Goal: Task Accomplishment & Management: Manage account settings

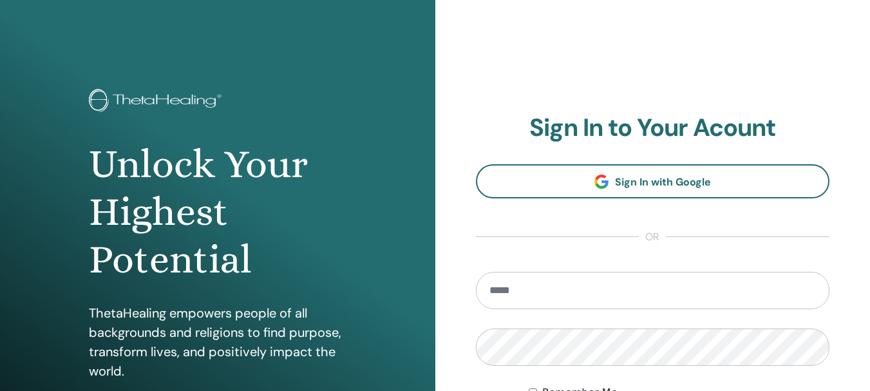
type input "**********"
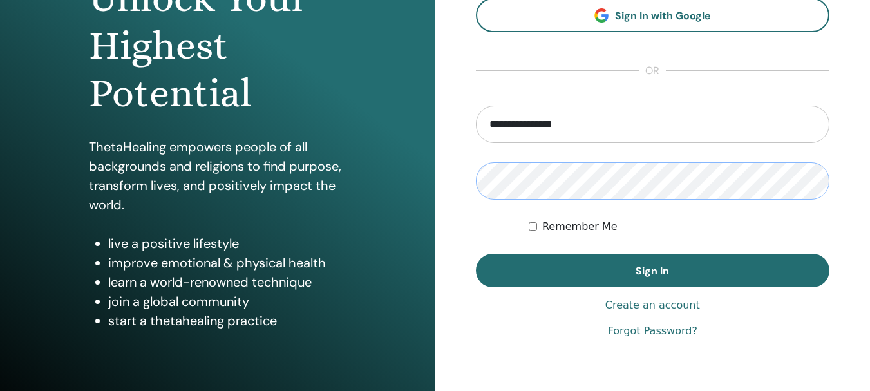
scroll to position [193, 0]
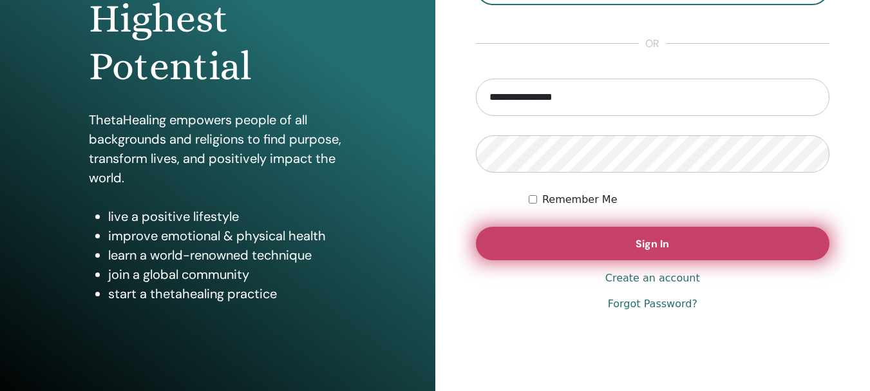
click at [636, 240] on span "Sign In" at bounding box center [652, 244] width 33 height 14
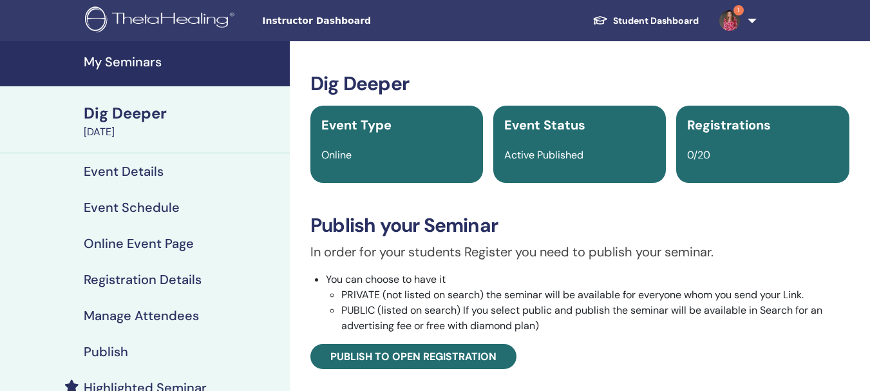
click at [154, 66] on h4 "My Seminars" at bounding box center [183, 61] width 198 height 15
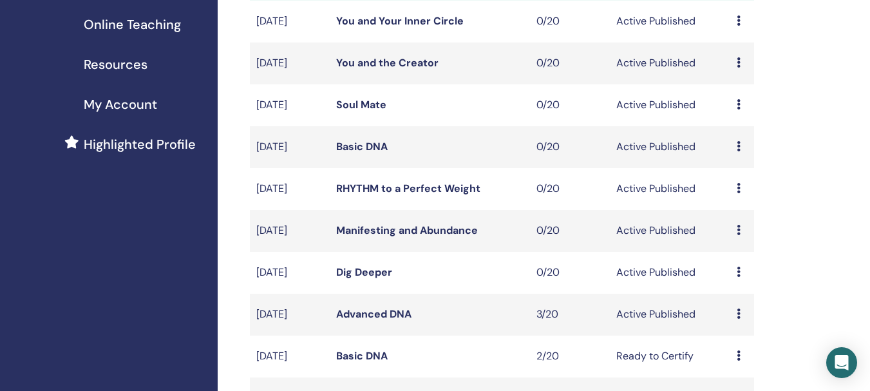
scroll to position [242, 0]
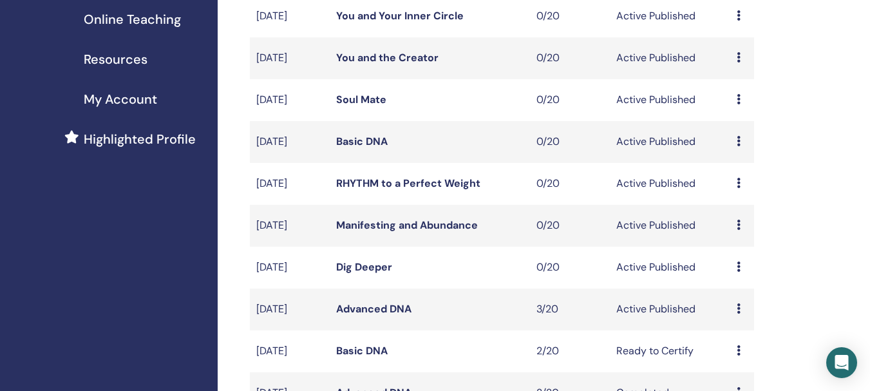
click at [363, 135] on link "Basic DNA" at bounding box center [362, 142] width 52 height 14
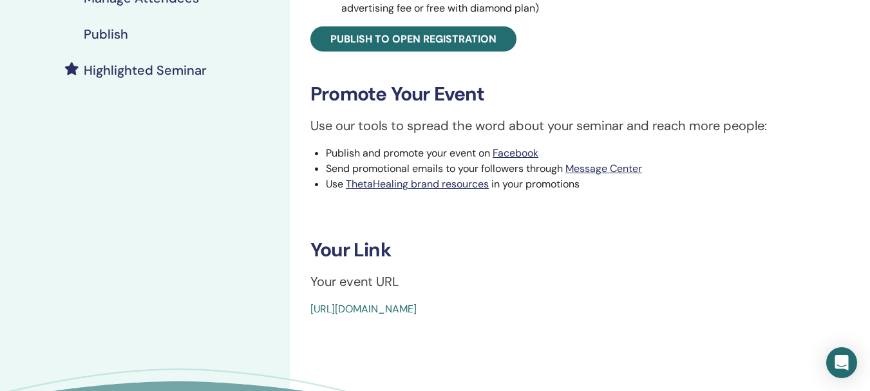
scroll to position [451, 0]
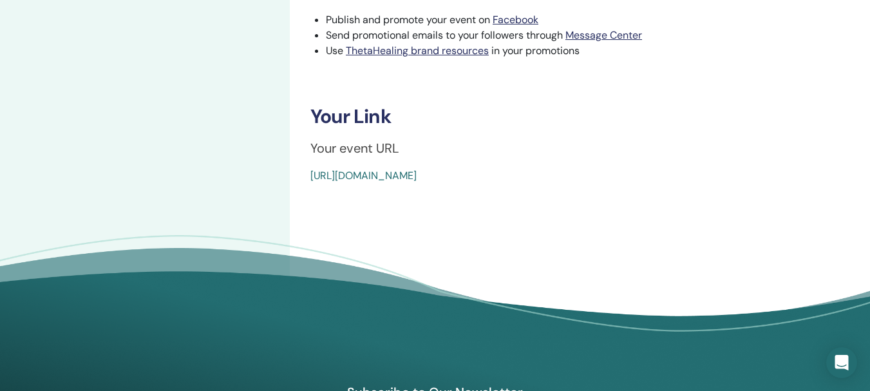
drag, startPoint x: 610, startPoint y: 176, endPoint x: 309, endPoint y: 180, distance: 301.5
copy link "https://www.thetahealing.com/seminar-373045-details.html"
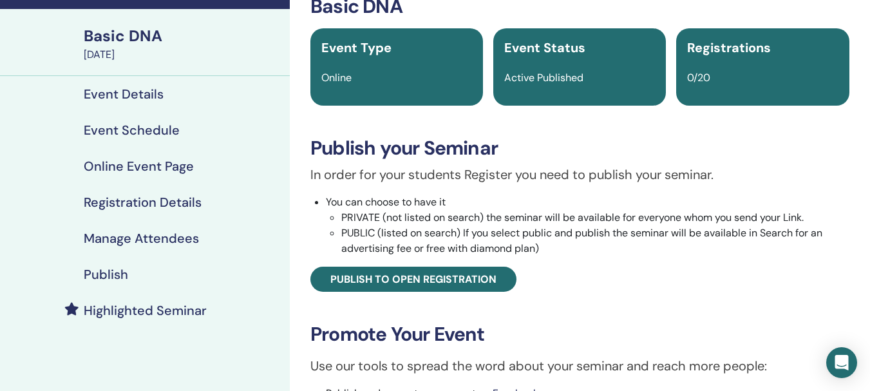
scroll to position [0, 0]
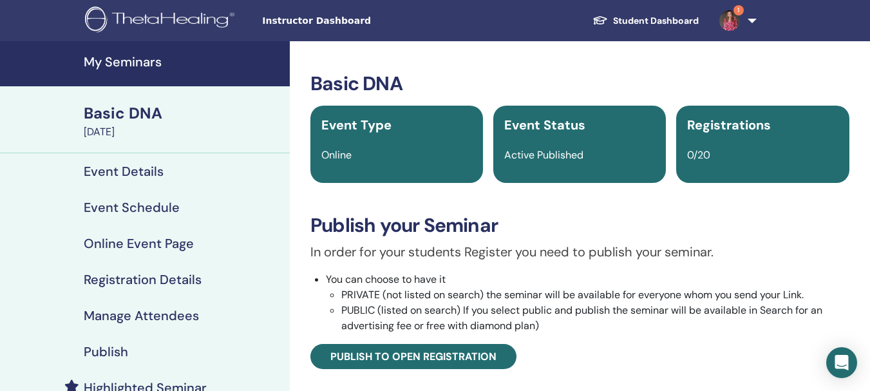
click at [151, 70] on h4 "My Seminars" at bounding box center [183, 61] width 198 height 15
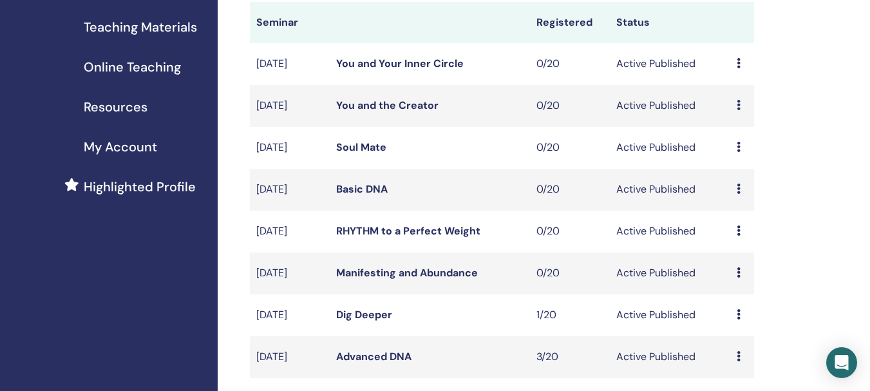
scroll to position [322, 0]
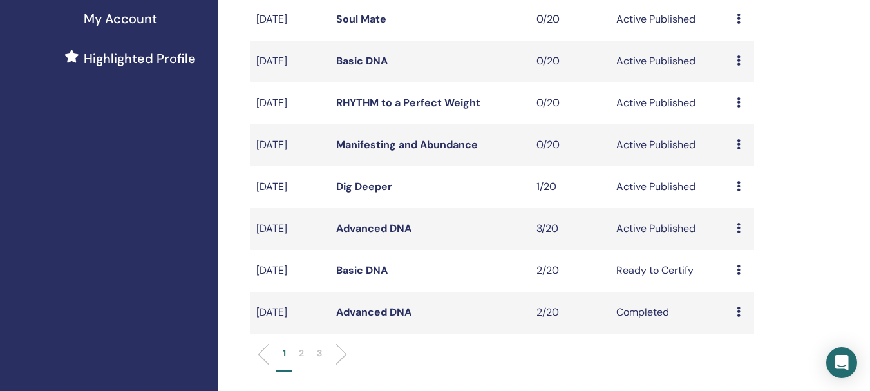
click at [389, 229] on link "Advanced DNA" at bounding box center [373, 229] width 75 height 14
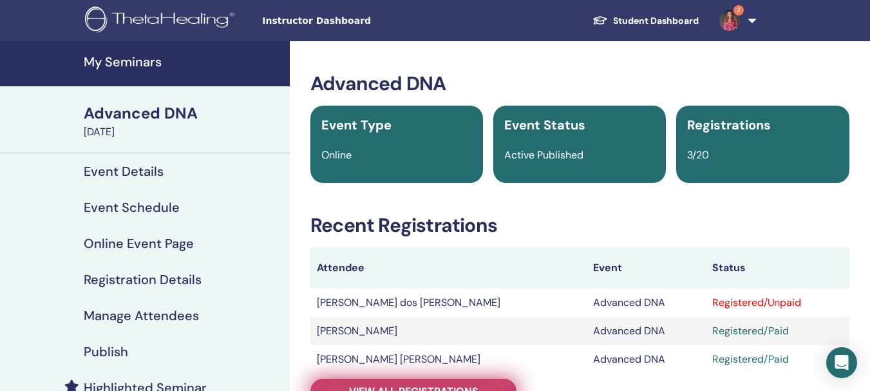
click at [423, 390] on span "View all registrations" at bounding box center [413, 392] width 129 height 14
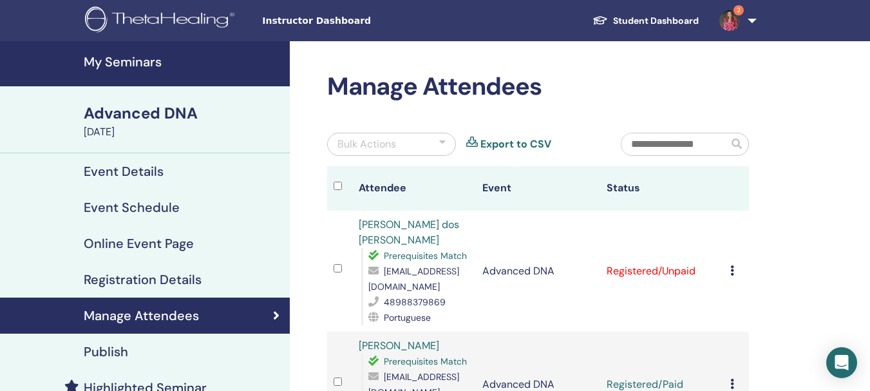
click at [729, 272] on td "Cancel Registration Do not auto-certify Mark as Paid Mark as Unpaid Mark as Abs…" at bounding box center [736, 271] width 25 height 121
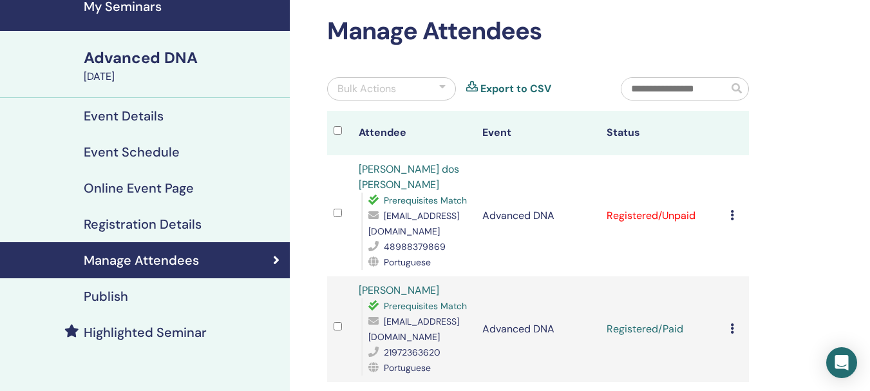
scroll to position [82, 0]
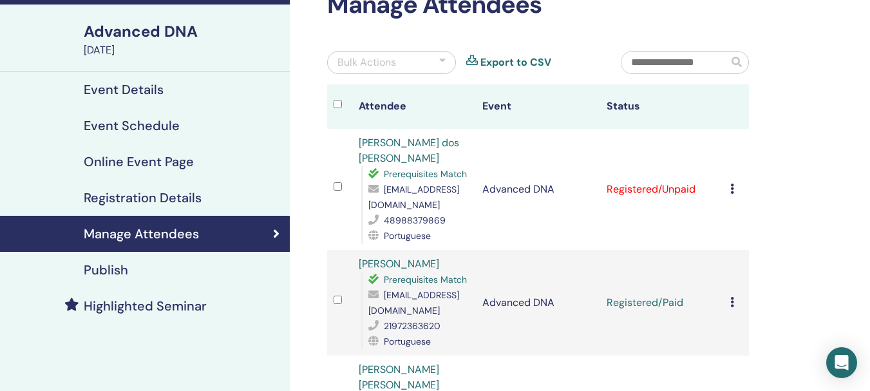
click at [729, 187] on td "Cancel Registration Do not auto-certify Mark as Paid Mark as Unpaid Mark as Abs…" at bounding box center [736, 189] width 25 height 121
click at [734, 189] on icon at bounding box center [733, 189] width 4 height 10
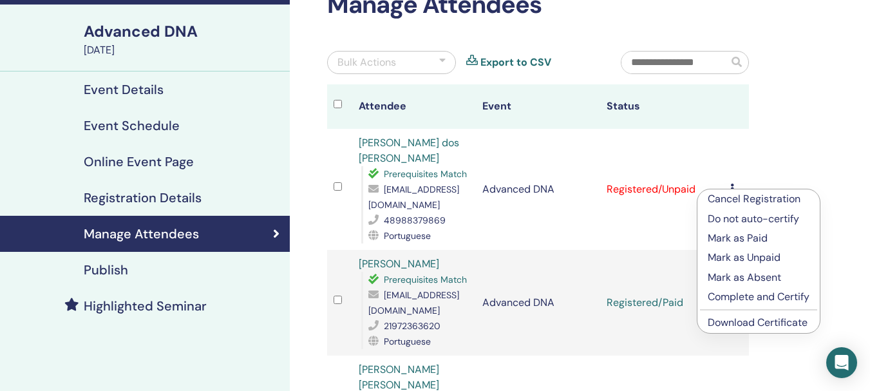
click at [759, 240] on p "Mark as Paid" at bounding box center [759, 238] width 102 height 15
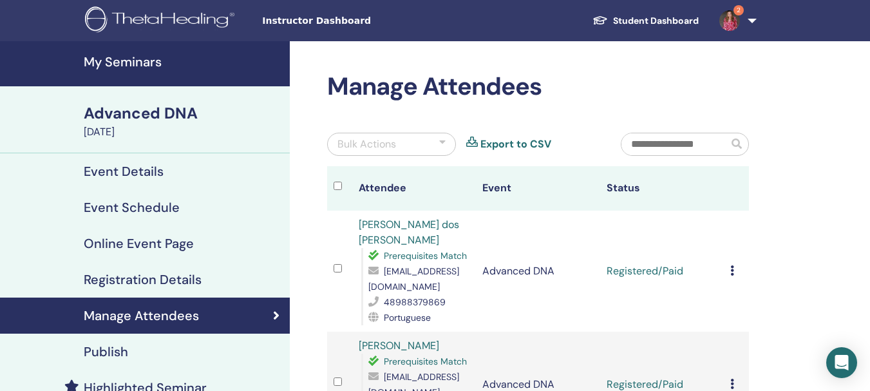
click at [148, 276] on h4 "Registration Details" at bounding box center [143, 279] width 118 height 15
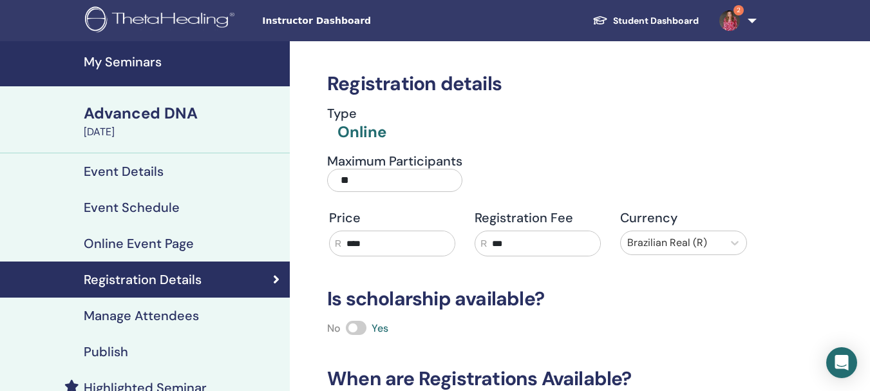
click at [145, 115] on div "Advanced DNA" at bounding box center [183, 113] width 198 height 22
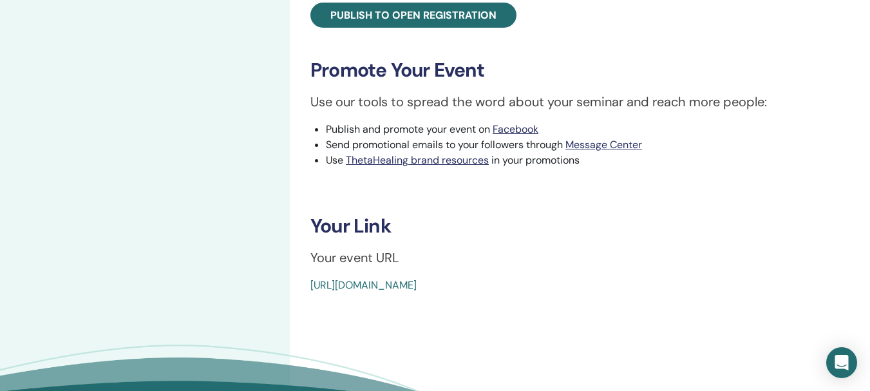
scroll to position [580, 0]
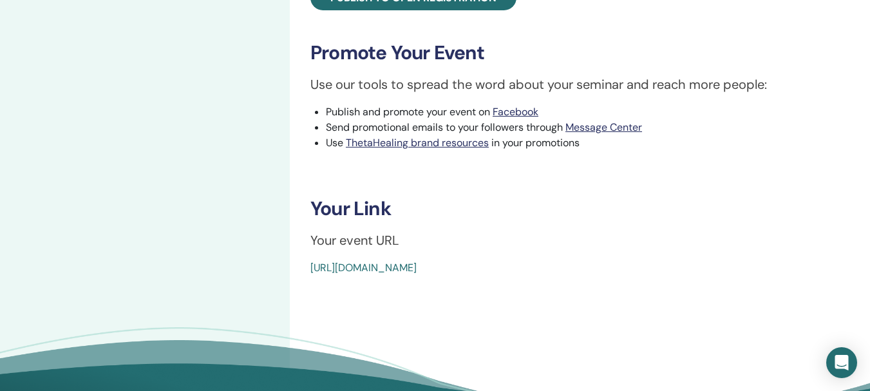
drag, startPoint x: 624, startPoint y: 272, endPoint x: 310, endPoint y: 268, distance: 313.8
copy link "https://www.thetahealing.com/seminar-370544-details.html"
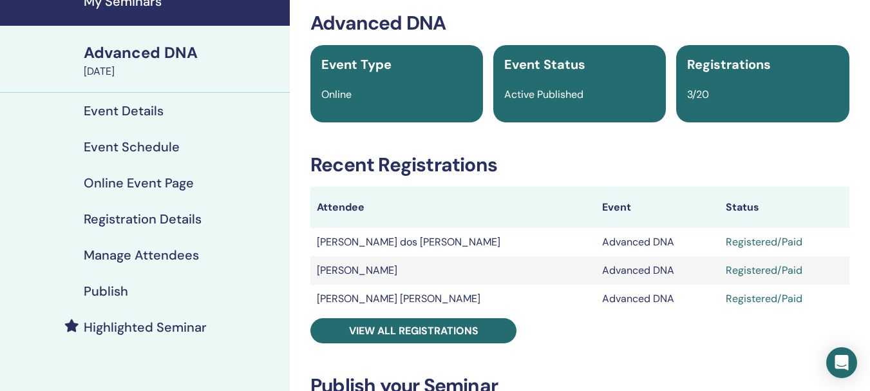
scroll to position [0, 0]
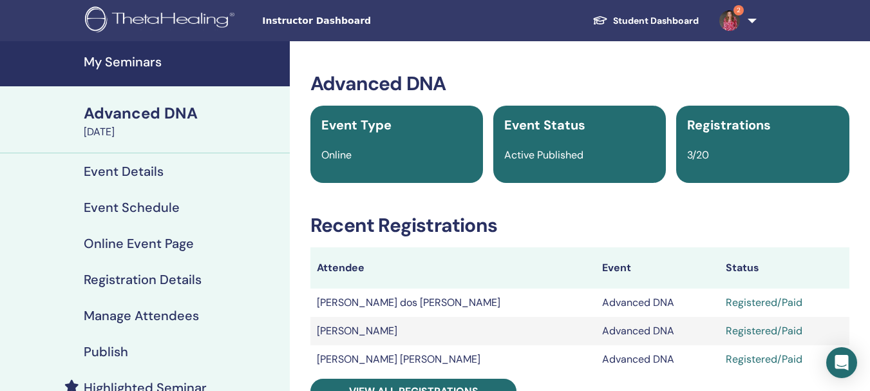
click at [129, 66] on h4 "My Seminars" at bounding box center [183, 61] width 198 height 15
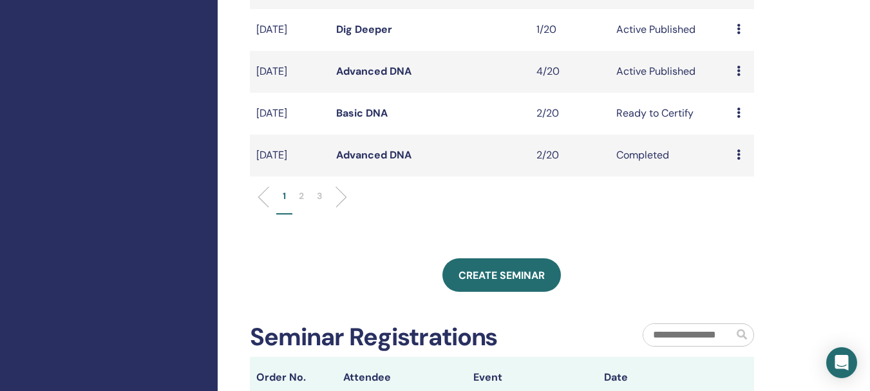
scroll to position [451, 0]
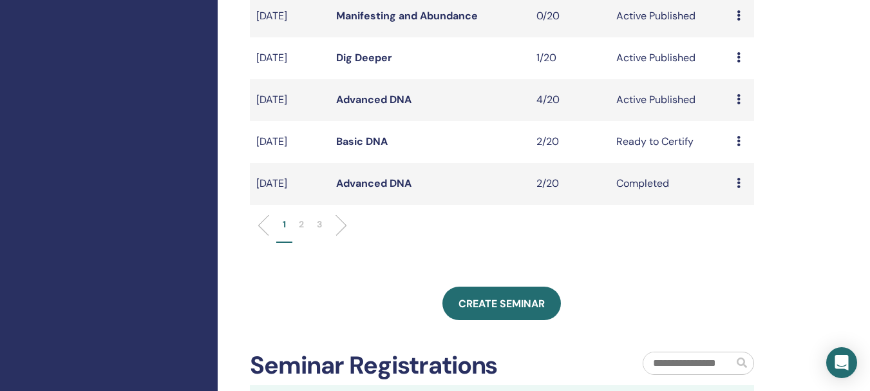
click at [389, 100] on link "Advanced DNA" at bounding box center [373, 100] width 75 height 14
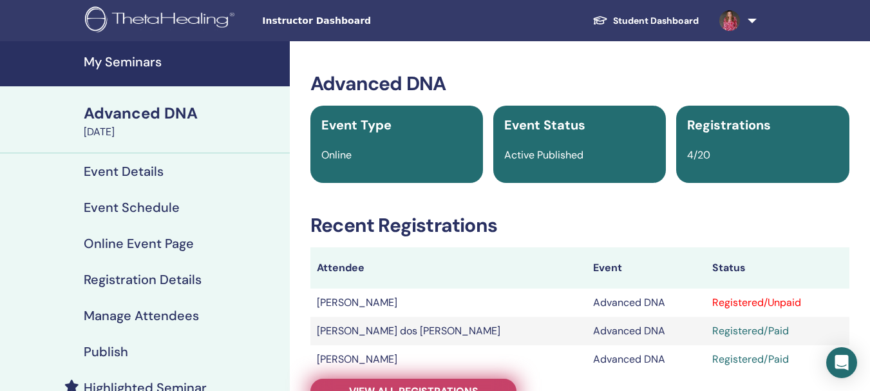
click at [417, 389] on span "View all registrations" at bounding box center [413, 392] width 129 height 14
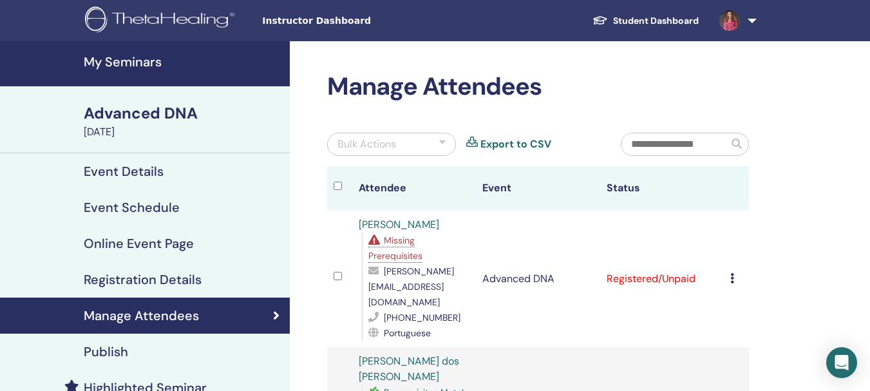
click at [730, 274] on td "Cancel Registration Do not auto-certify Mark as Paid Mark as Unpaid Mark as Abs…" at bounding box center [736, 279] width 25 height 137
click at [733, 273] on icon at bounding box center [733, 278] width 4 height 10
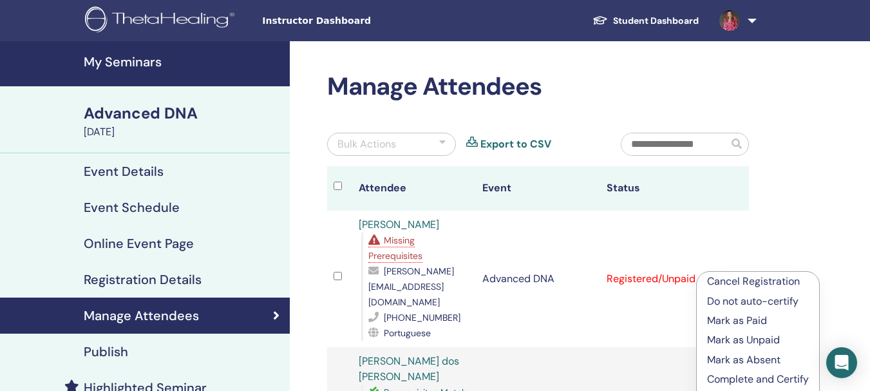
click at [740, 381] on p "Complete and Certify" at bounding box center [758, 379] width 102 height 15
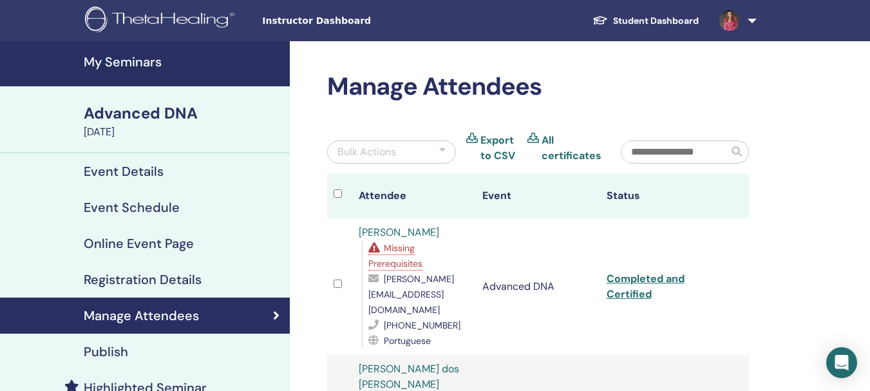
click at [131, 64] on h4 "My Seminars" at bounding box center [183, 61] width 198 height 15
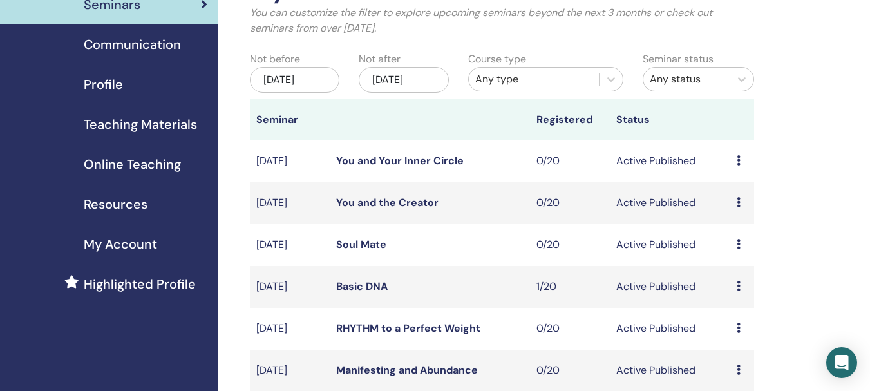
scroll to position [129, 0]
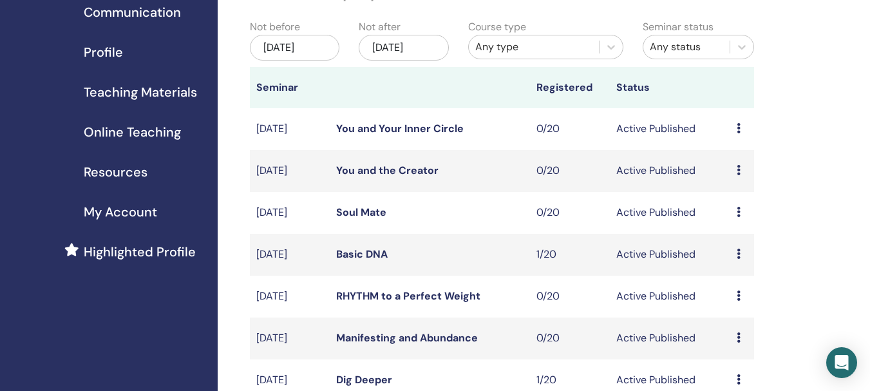
click at [359, 253] on link "Basic DNA" at bounding box center [362, 254] width 52 height 14
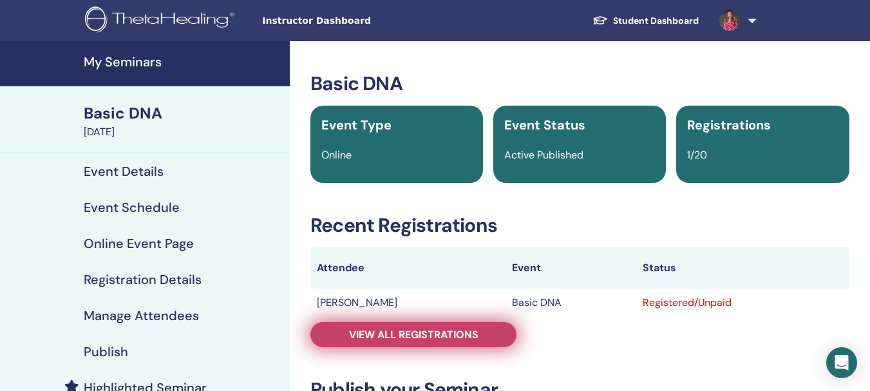
click at [463, 332] on span "View all registrations" at bounding box center [413, 335] width 129 height 14
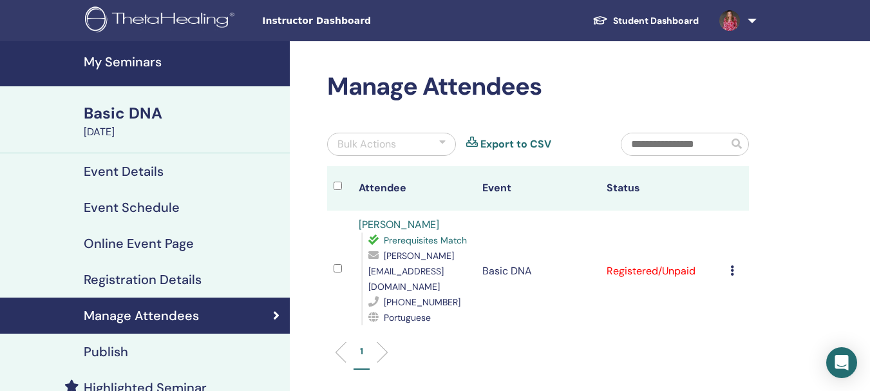
click at [729, 261] on td "Cancel Registration Do not auto-certify Mark as Paid Mark as Unpaid Mark as Abs…" at bounding box center [736, 271] width 25 height 121
click at [732, 266] on icon at bounding box center [733, 270] width 4 height 10
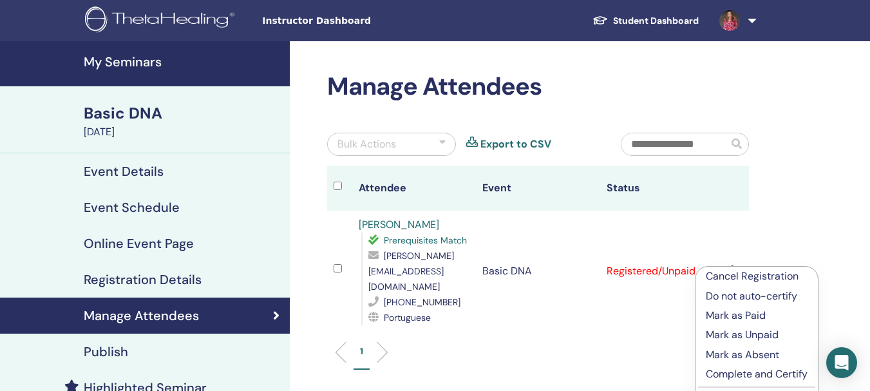
click at [751, 373] on p "Complete and Certify" at bounding box center [757, 374] width 102 height 15
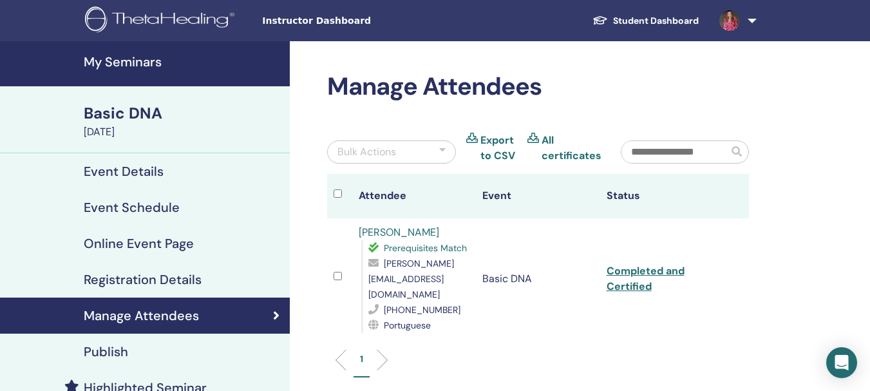
click at [137, 66] on h4 "My Seminars" at bounding box center [183, 61] width 198 height 15
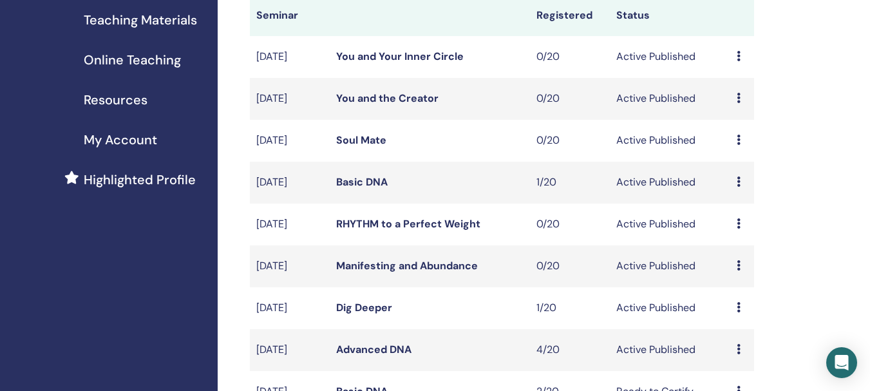
scroll to position [258, 0]
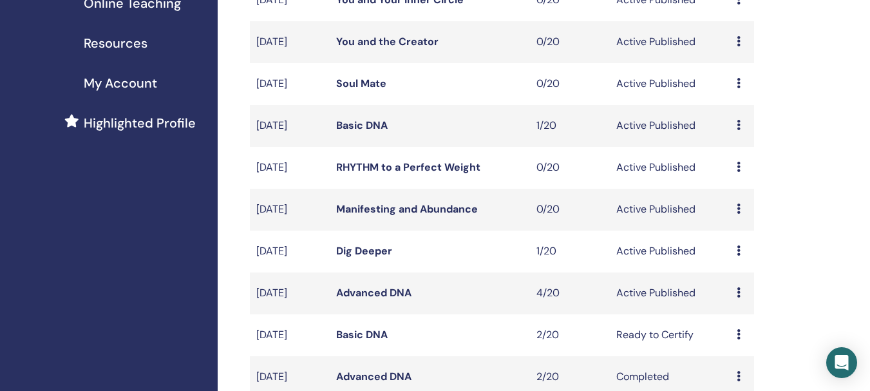
click at [362, 253] on link "Dig Deeper" at bounding box center [364, 251] width 56 height 14
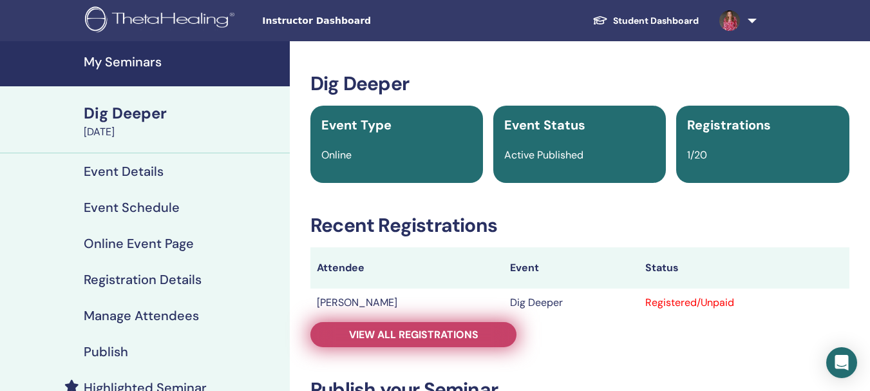
click at [428, 336] on span "View all registrations" at bounding box center [413, 335] width 129 height 14
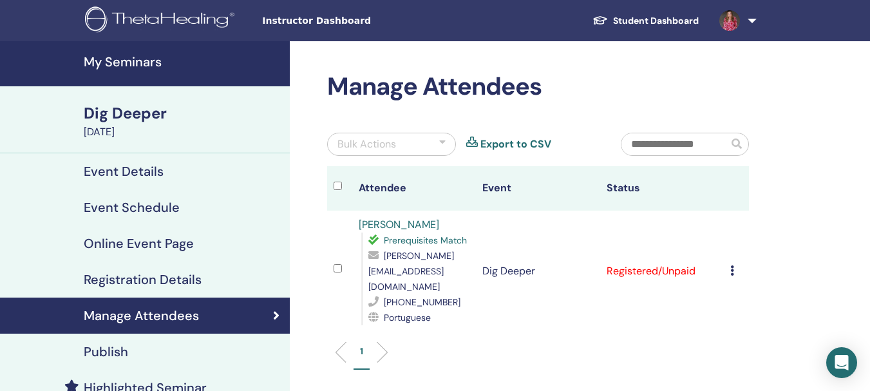
click at [732, 265] on icon at bounding box center [733, 270] width 4 height 10
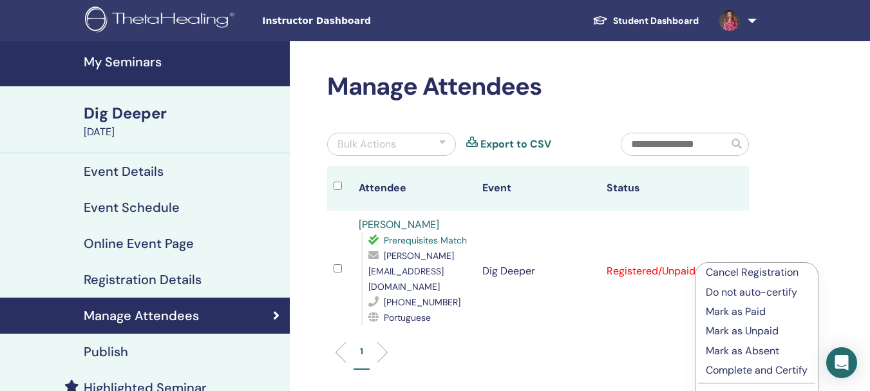
click at [756, 309] on p "Mark as Paid" at bounding box center [757, 311] width 102 height 15
